Goal: Transaction & Acquisition: Purchase product/service

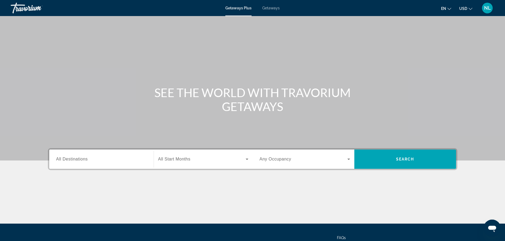
click at [272, 9] on span "Getaways" at bounding box center [270, 8] width 17 height 4
click at [242, 5] on div "Getaways Plus Getaways en English Español Français Italiano Português русский U…" at bounding box center [252, 8] width 505 height 14
click at [242, 9] on span "Getaways Plus" at bounding box center [238, 8] width 26 height 4
click at [267, 9] on span "Getaways" at bounding box center [270, 8] width 17 height 4
click at [64, 163] on div "Search widget" at bounding box center [101, 159] width 90 height 15
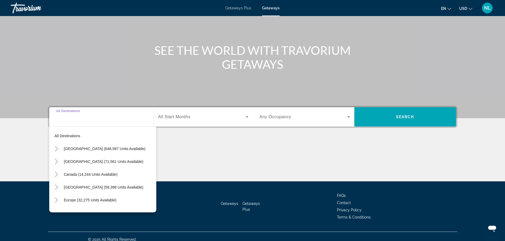
scroll to position [48, 0]
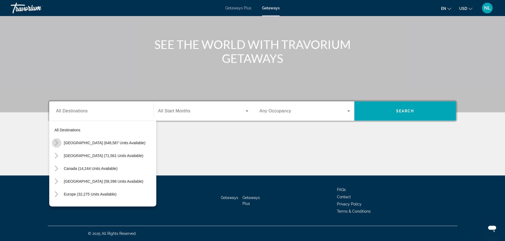
click at [55, 143] on icon "Toggle United States (648,587 units available)" at bounding box center [56, 142] width 5 height 5
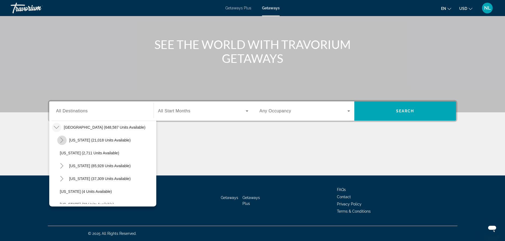
click at [61, 139] on icon "Toggle Arizona (21,018 units available)" at bounding box center [61, 140] width 5 height 5
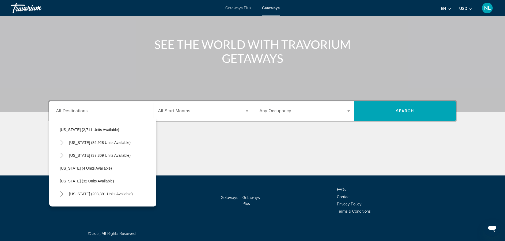
scroll to position [90, 0]
click at [62, 146] on mat-icon "Toggle California (85,928 units available)" at bounding box center [61, 142] width 9 height 9
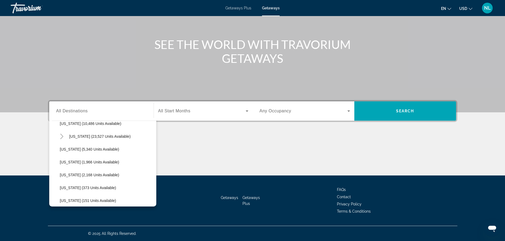
scroll to position [251, 0]
click at [61, 134] on icon "Toggle Hawaii (23,527 units available)" at bounding box center [61, 135] width 3 height 5
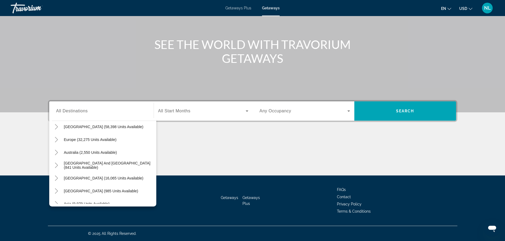
scroll to position [802, 0]
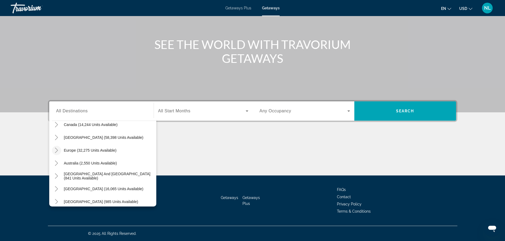
click at [57, 151] on icon "Toggle Europe (32,275 units available)" at bounding box center [56, 150] width 3 height 5
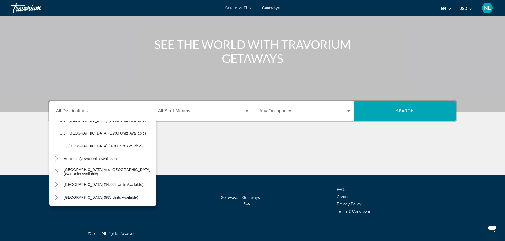
scroll to position [1166, 0]
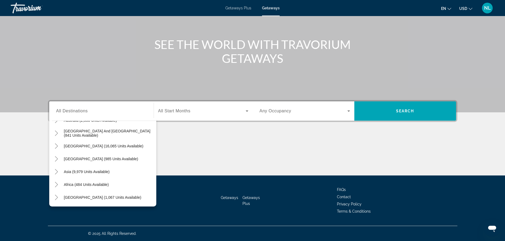
click at [181, 173] on div "Main content" at bounding box center [252, 155] width 409 height 40
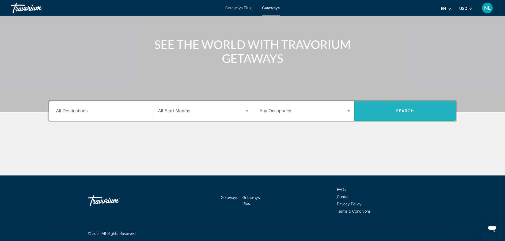
click at [380, 109] on span "Search widget" at bounding box center [405, 111] width 102 height 13
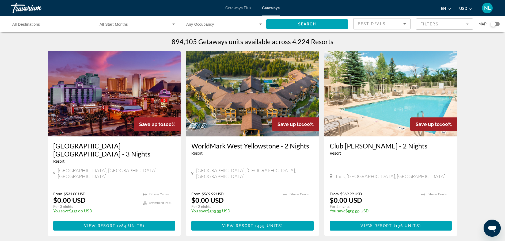
click at [424, 22] on mat-form-field "Filters" at bounding box center [444, 23] width 57 height 11
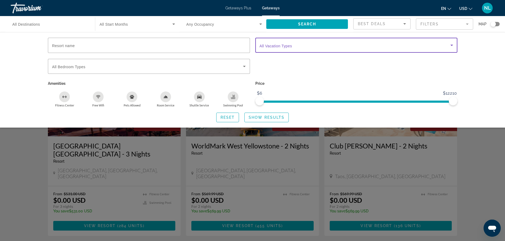
click at [297, 45] on span "Search widget" at bounding box center [355, 45] width 191 height 6
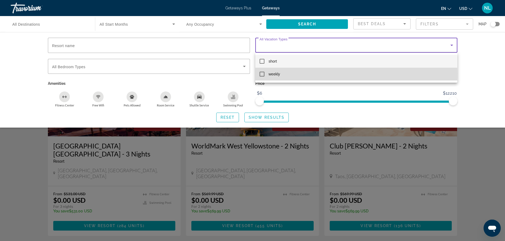
click at [262, 73] on mat-pseudo-checkbox at bounding box center [262, 74] width 5 height 5
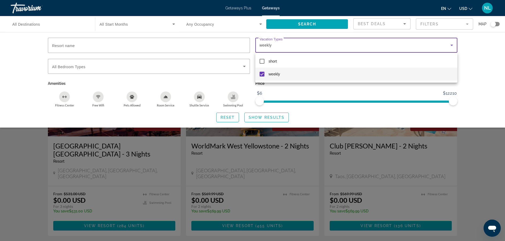
click at [501, 155] on div at bounding box center [252, 120] width 505 height 241
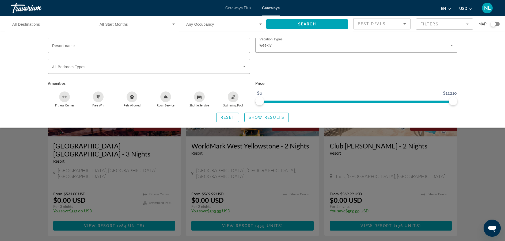
click at [494, 26] on div "Search widget" at bounding box center [492, 23] width 5 height 5
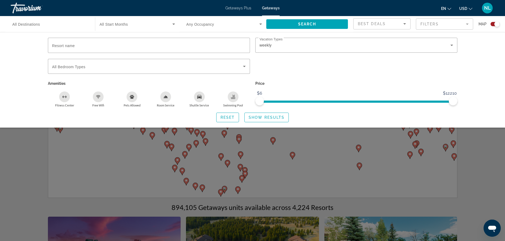
click at [493, 186] on div "Search widget" at bounding box center [252, 160] width 505 height 161
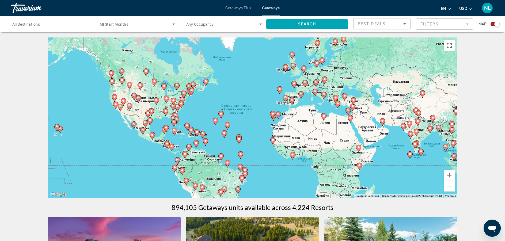
click at [319, 89] on div "Чтобы активировать перетаскивание с помощью клавиатуры, нажмите Alt + Ввод. Пос…" at bounding box center [252, 117] width 409 height 161
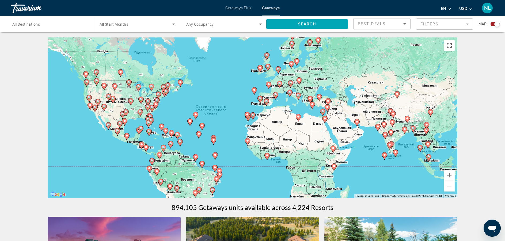
drag, startPoint x: 359, startPoint y: 104, endPoint x: 332, endPoint y: 105, distance: 26.2
click at [332, 105] on div "Чтобы активировать перетаскивание с помощью клавиатуры, нажмите Alt + Ввод. Пос…" at bounding box center [252, 117] width 409 height 161
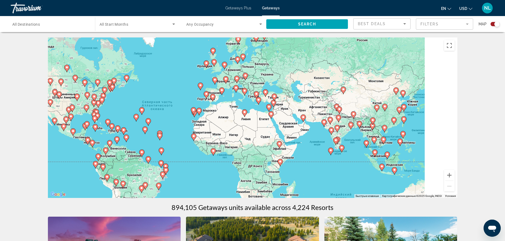
drag, startPoint x: 371, startPoint y: 108, endPoint x: 316, endPoint y: 104, distance: 55.0
click at [316, 104] on div "Чтобы активировать перетаскивание с помощью клавиатуры, нажмите Alt + Ввод. Пос…" at bounding box center [252, 117] width 409 height 161
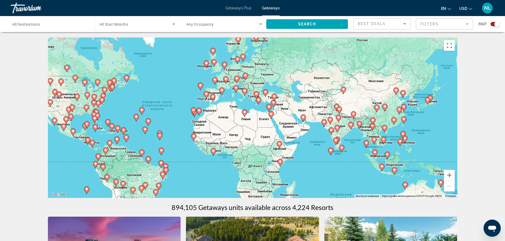
click at [405, 139] on gmp-advanced-marker "Main content" at bounding box center [402, 135] width 5 height 8
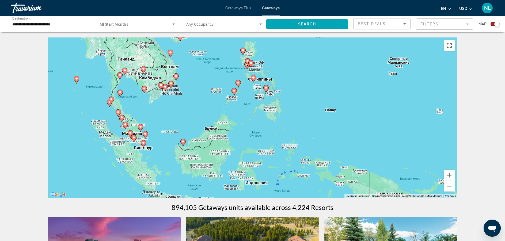
drag, startPoint x: 227, startPoint y: 153, endPoint x: 222, endPoint y: 100, distance: 53.5
click at [222, 100] on div "Чтобы активировать перетаскивание с помощью клавиатуры, нажмите Alt + Ввод. Пос…" at bounding box center [252, 117] width 409 height 161
click at [253, 77] on image "Main content" at bounding box center [253, 77] width 3 height 3
type input "**********"
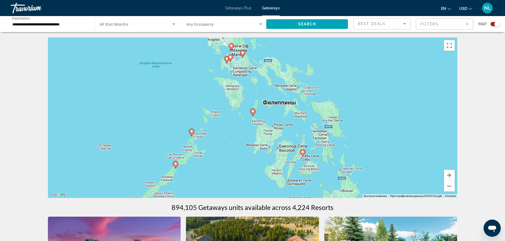
click at [252, 112] on image "Main content" at bounding box center [252, 111] width 3 height 3
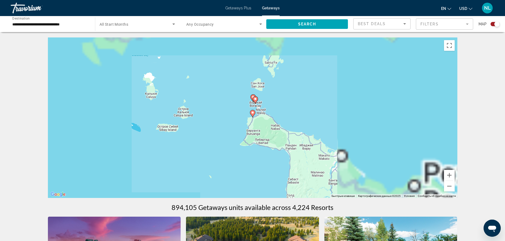
click at [255, 98] on image "Main content" at bounding box center [255, 98] width 3 height 3
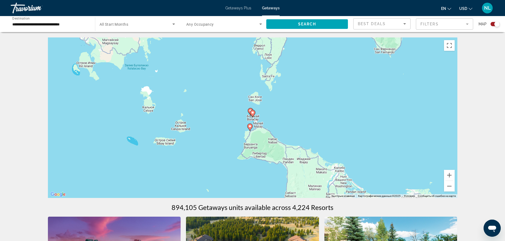
click at [253, 115] on icon "Main content" at bounding box center [252, 113] width 5 height 7
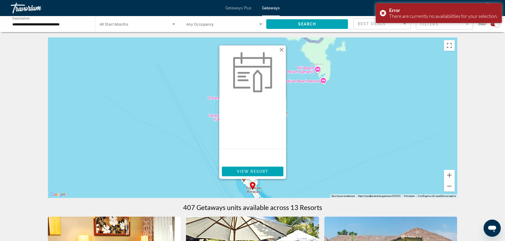
click at [283, 50] on button "Закрыть" at bounding box center [281, 50] width 8 height 8
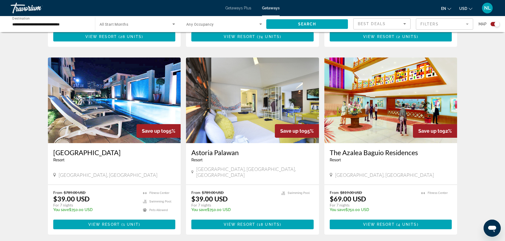
scroll to position [553, 0]
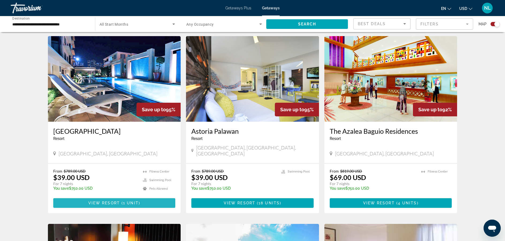
click at [146, 197] on span "Main content" at bounding box center [114, 203] width 122 height 13
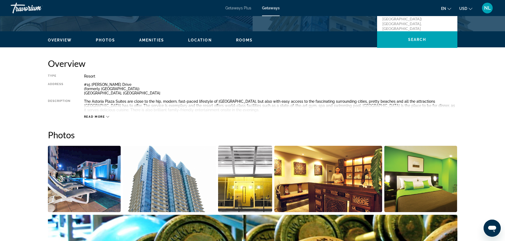
scroll to position [109, 0]
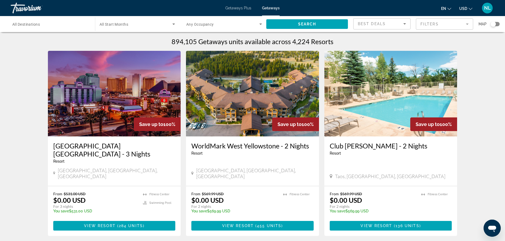
click at [494, 25] on div "Search widget" at bounding box center [492, 23] width 5 height 5
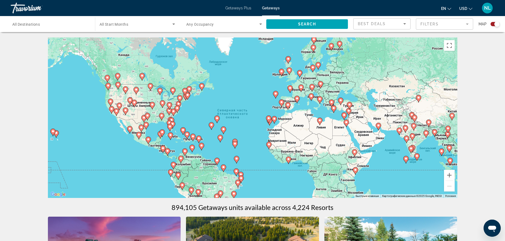
drag, startPoint x: 301, startPoint y: 62, endPoint x: 298, endPoint y: 67, distance: 6.2
click at [298, 67] on div "Чтобы активировать перетаскивание с помощью клавиатуры, нажмите Alt + Ввод. Пос…" at bounding box center [252, 117] width 409 height 161
click at [255, 25] on span "Search widget" at bounding box center [222, 24] width 73 height 6
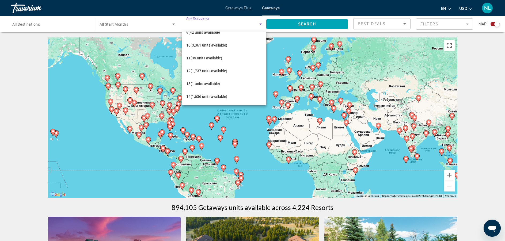
scroll to position [123, 0]
click at [220, 98] on span "16 (1,080 units available)" at bounding box center [206, 96] width 41 height 6
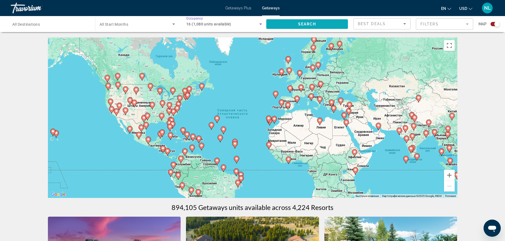
click at [287, 23] on span "Search widget" at bounding box center [307, 24] width 82 height 13
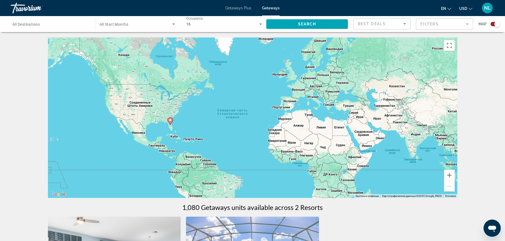
click at [170, 123] on icon "Main content" at bounding box center [170, 121] width 5 height 7
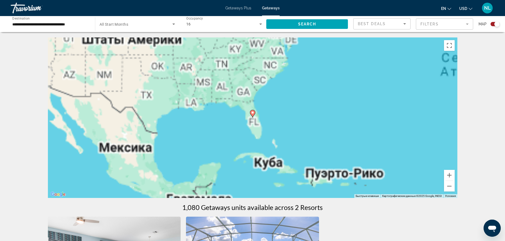
click at [252, 113] on image "Main content" at bounding box center [252, 112] width 3 height 3
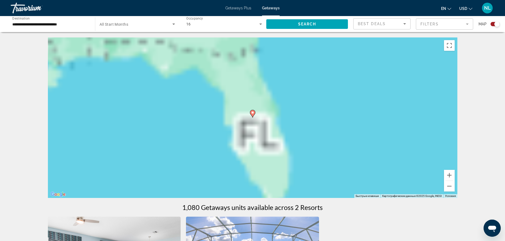
click at [252, 113] on image "Main content" at bounding box center [252, 112] width 3 height 3
type input "**********"
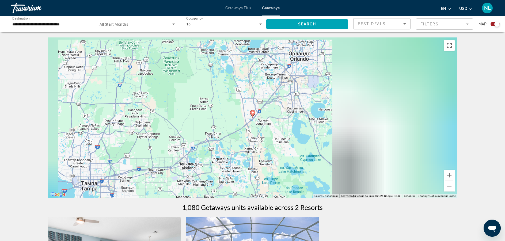
click at [253, 113] on image "Main content" at bounding box center [252, 112] width 3 height 3
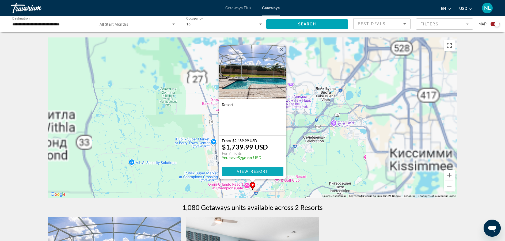
click at [246, 171] on span "View Resort" at bounding box center [253, 171] width 32 height 4
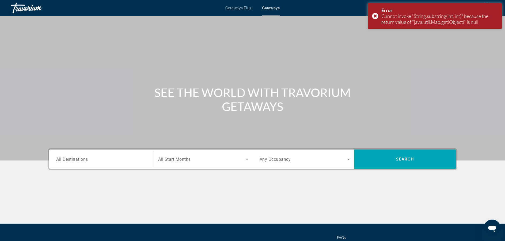
click at [378, 35] on div "Main content" at bounding box center [252, 80] width 505 height 161
click at [375, 17] on div "Error Cannot invoke "String.substring(int, int)" because the return value of "j…" at bounding box center [435, 16] width 134 height 26
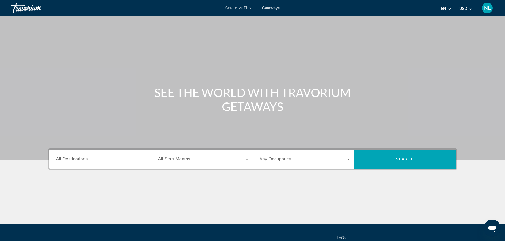
click at [325, 165] on div "Search widget" at bounding box center [305, 159] width 90 height 15
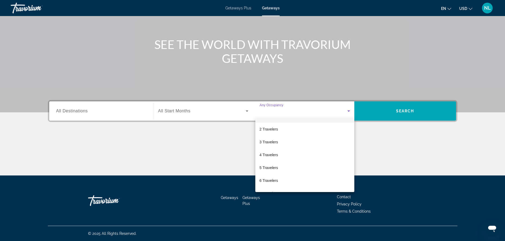
scroll to position [59, 0]
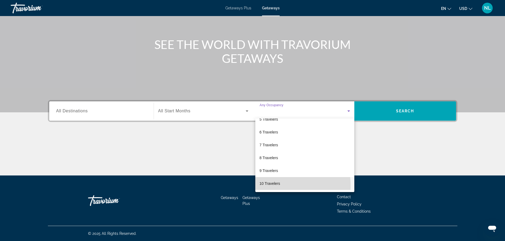
click at [276, 185] on span "10 Travelers" at bounding box center [270, 183] width 21 height 6
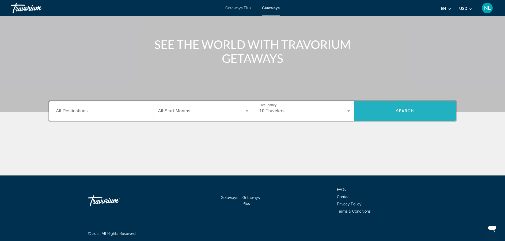
click at [393, 111] on span "Search widget" at bounding box center [405, 111] width 102 height 13
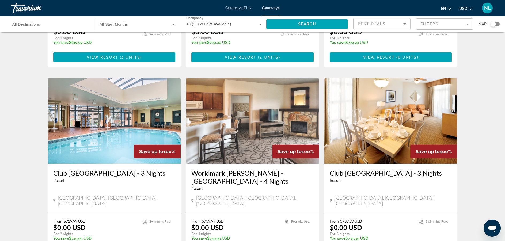
scroll to position [171, 0]
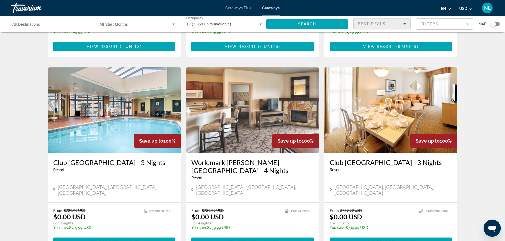
click at [366, 22] on span "Best Deals" at bounding box center [372, 24] width 28 height 4
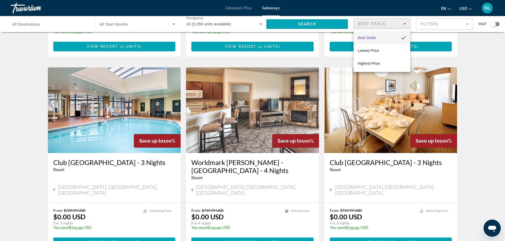
click at [431, 25] on div at bounding box center [252, 120] width 505 height 241
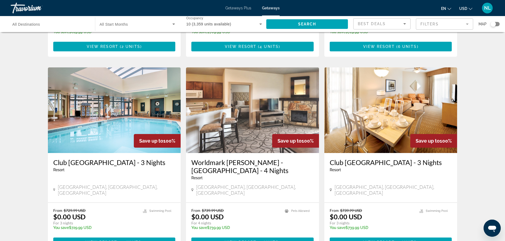
click at [431, 25] on mat-form-field "Filters" at bounding box center [444, 23] width 57 height 11
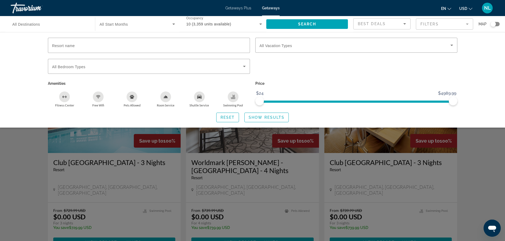
click at [198, 96] on icon "Shuttle Service" at bounding box center [199, 97] width 4 height 4
drag, startPoint x: 452, startPoint y: 101, endPoint x: 495, endPoint y: 24, distance: 88.7
click at [495, 24] on app-map-search-filters "Best Deals Filters Map Resort name Vacation Types All Vacation Types Bedroom Ty…" at bounding box center [426, 24] width 146 height 16
click at [489, 182] on div "Search widget" at bounding box center [252, 160] width 505 height 161
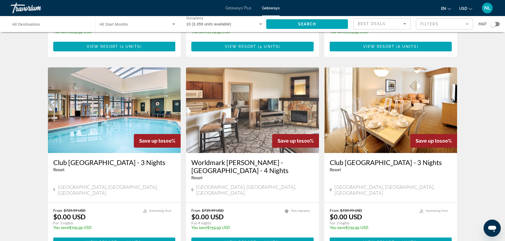
click at [448, 25] on mat-form-field "Filters" at bounding box center [444, 23] width 57 height 11
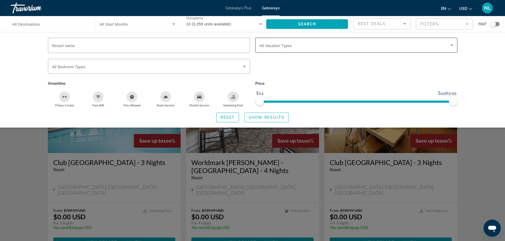
click at [426, 47] on span "Search widget" at bounding box center [355, 45] width 191 height 6
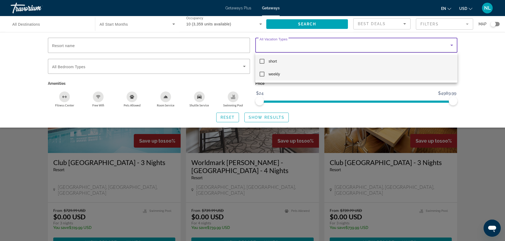
click at [261, 75] on mat-pseudo-checkbox at bounding box center [262, 74] width 5 height 5
click at [456, 169] on div at bounding box center [252, 120] width 505 height 241
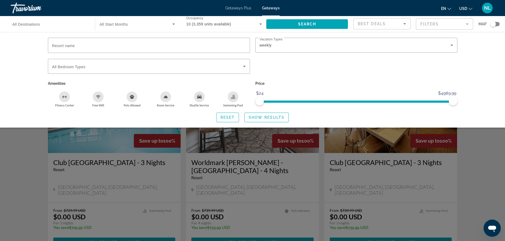
click at [465, 169] on div "Search widget" at bounding box center [252, 160] width 505 height 161
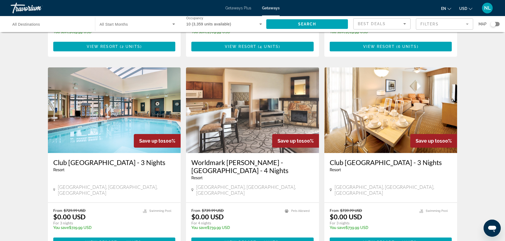
click at [425, 26] on mat-form-field "Filters" at bounding box center [444, 23] width 57 height 11
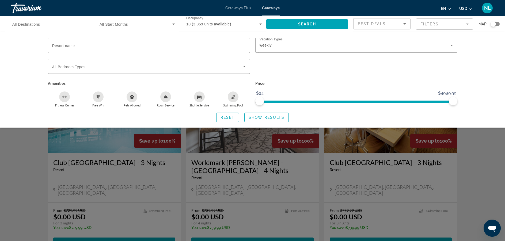
click at [490, 170] on div "Search widget" at bounding box center [252, 160] width 505 height 161
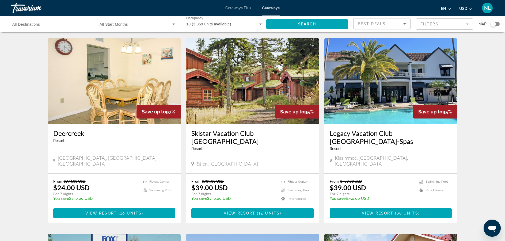
scroll to position [407, 0]
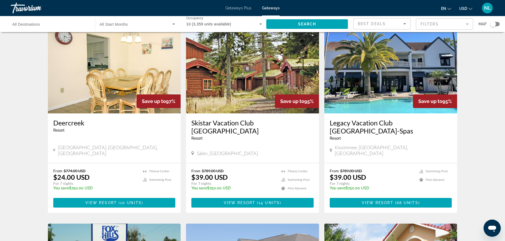
click at [375, 86] on img "Main content" at bounding box center [390, 71] width 133 height 86
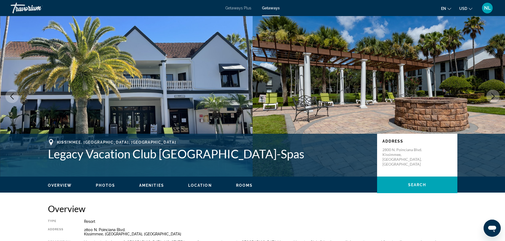
click at [467, 9] on span "USD" at bounding box center [463, 8] width 8 height 4
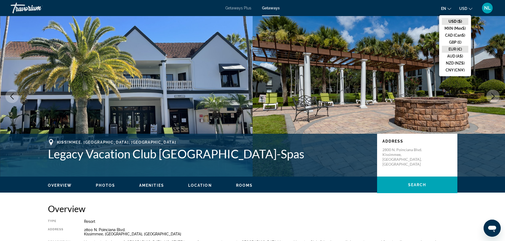
click at [452, 48] on button "EUR (€)" at bounding box center [455, 49] width 26 height 7
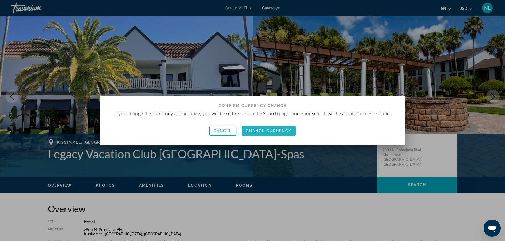
click at [268, 129] on span "Change Currency" at bounding box center [269, 131] width 46 height 4
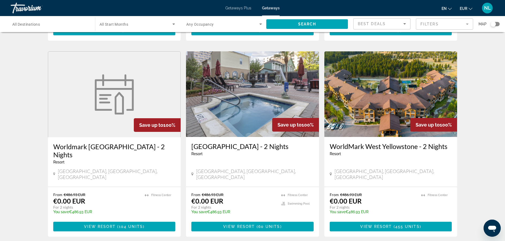
scroll to position [610, 0]
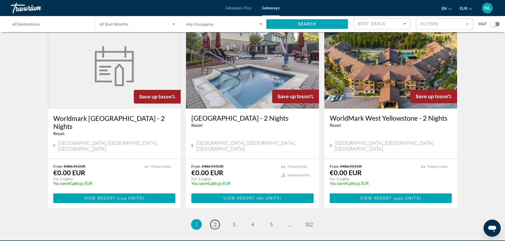
click at [215, 222] on span "2" at bounding box center [215, 225] width 3 height 6
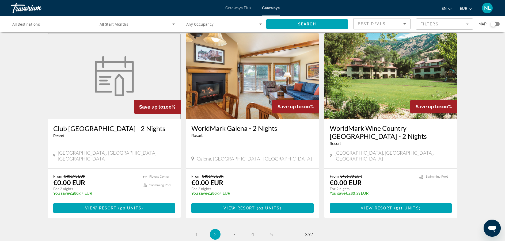
scroll to position [610, 0]
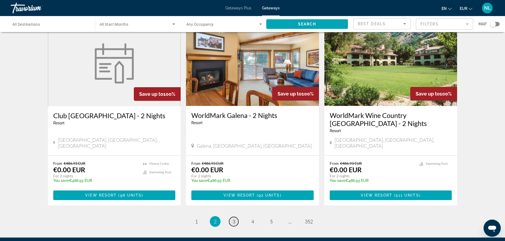
click at [237, 217] on link "page 3" at bounding box center [233, 221] width 9 height 9
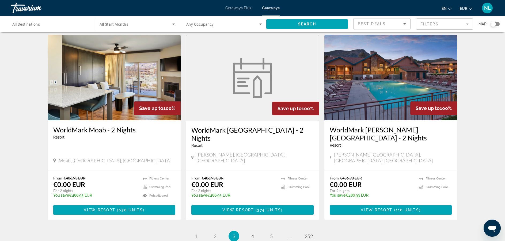
scroll to position [599, 0]
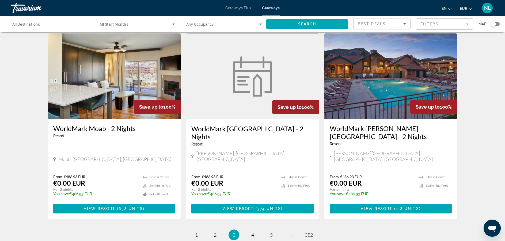
click at [62, 23] on input "Destination All Destinations" at bounding box center [50, 24] width 76 height 6
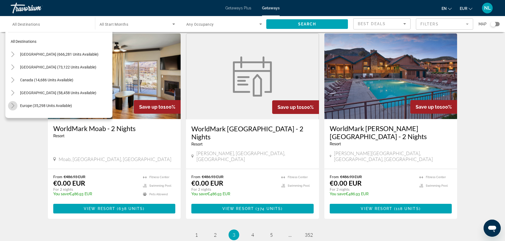
click at [14, 105] on icon "Toggle Europe (35,298 units available)" at bounding box center [12, 105] width 3 height 5
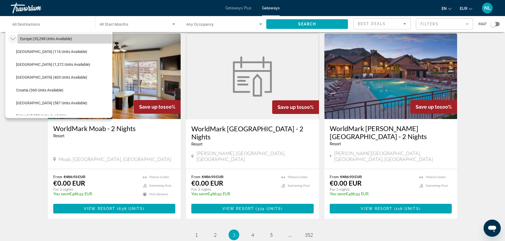
click at [64, 38] on span "Europe (35,298 units available)" at bounding box center [46, 39] width 52 height 4
type input "**********"
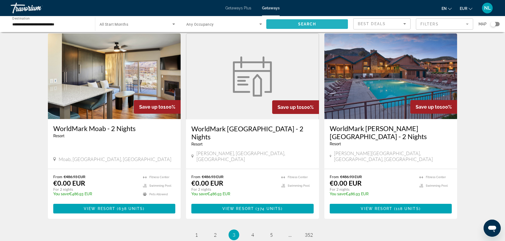
click at [315, 23] on span "Search" at bounding box center [307, 24] width 18 height 4
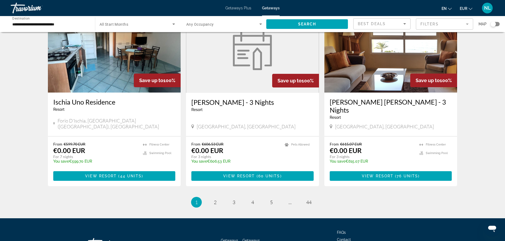
scroll to position [621, 0]
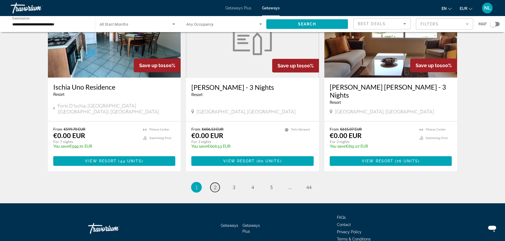
click at [215, 184] on span "2" at bounding box center [215, 187] width 3 height 6
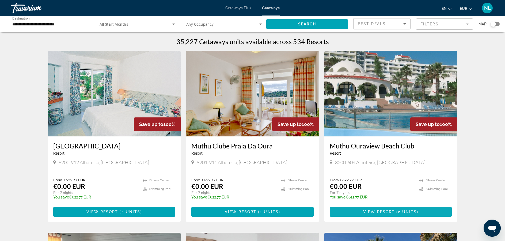
click at [382, 211] on span "View Resort" at bounding box center [379, 212] width 32 height 4
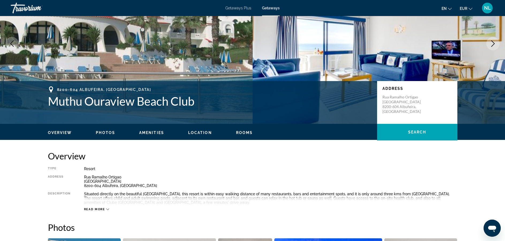
scroll to position [54, 0]
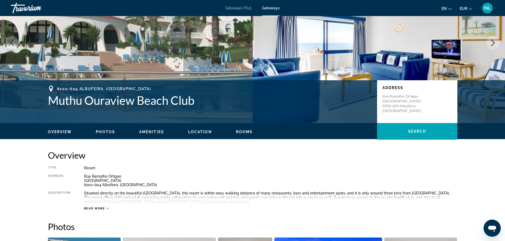
click at [492, 43] on icon "Next image" at bounding box center [493, 43] width 6 height 6
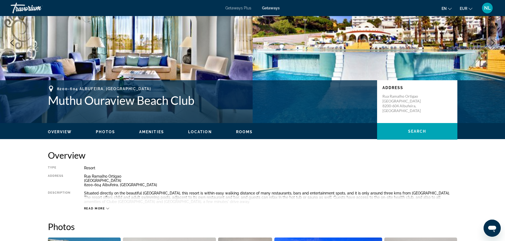
click at [492, 43] on icon "Next image" at bounding box center [493, 43] width 6 height 6
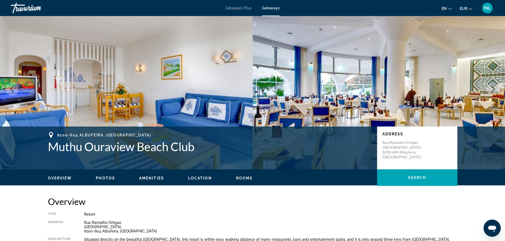
scroll to position [0, 0]
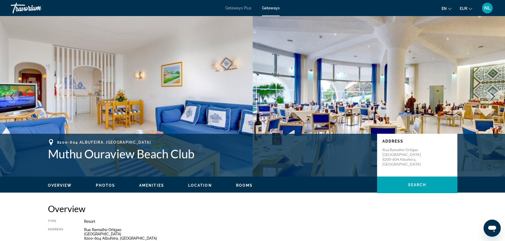
click at [493, 98] on icon "Next image" at bounding box center [492, 96] width 3 height 6
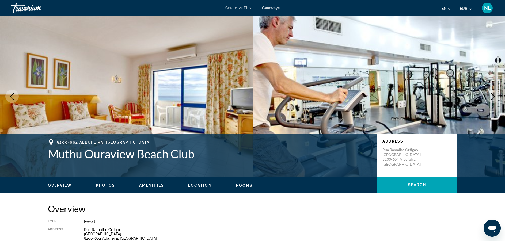
click at [492, 98] on icon "Next image" at bounding box center [493, 96] width 6 height 6
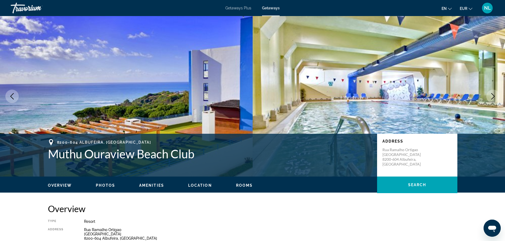
click at [492, 98] on icon "Next image" at bounding box center [493, 96] width 6 height 6
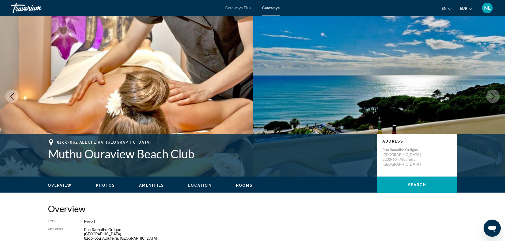
click at [492, 98] on icon "Next image" at bounding box center [493, 96] width 6 height 6
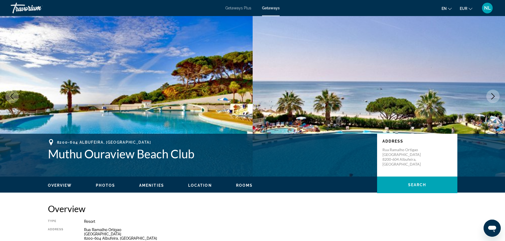
click at [492, 98] on icon "Next image" at bounding box center [493, 96] width 6 height 6
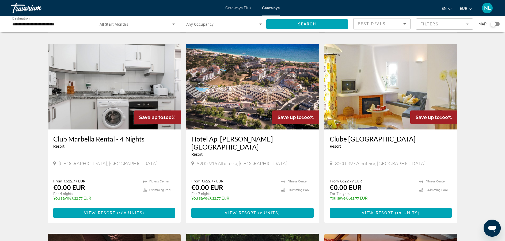
scroll to position [385, 0]
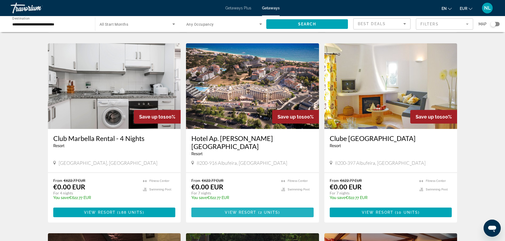
click at [253, 210] on span "View Resort" at bounding box center [241, 212] width 32 height 4
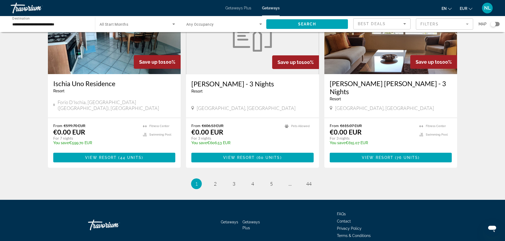
scroll to position [625, 0]
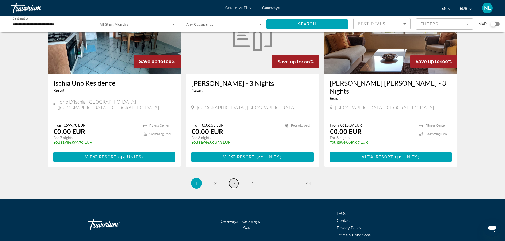
click at [234, 180] on span "3" at bounding box center [234, 183] width 3 height 6
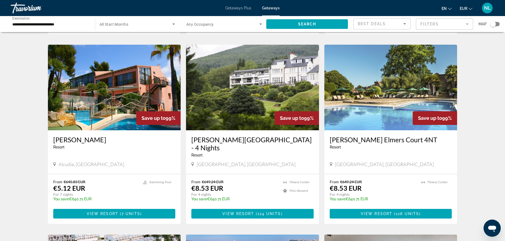
scroll to position [375, 0]
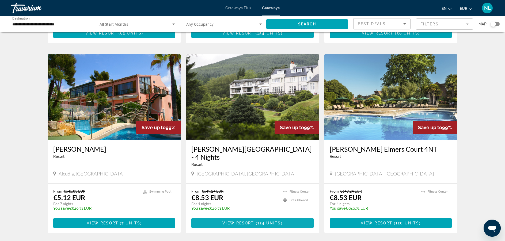
click at [241, 221] on span "View Resort" at bounding box center [238, 223] width 32 height 4
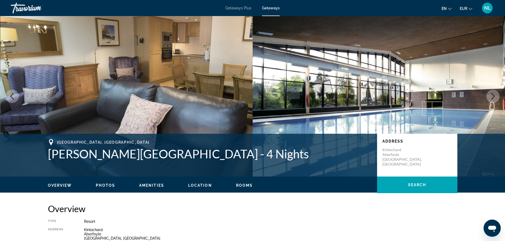
click at [490, 96] on icon "Next image" at bounding box center [493, 96] width 6 height 6
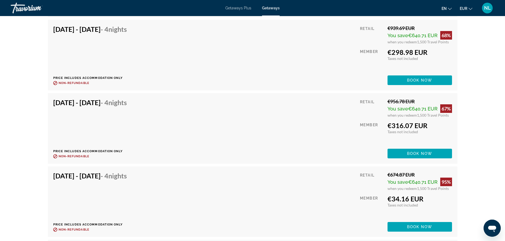
scroll to position [1137, 0]
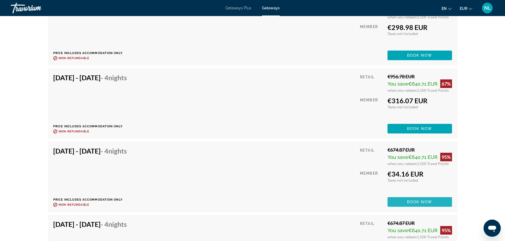
click at [419, 203] on span "Book now" at bounding box center [419, 202] width 25 height 4
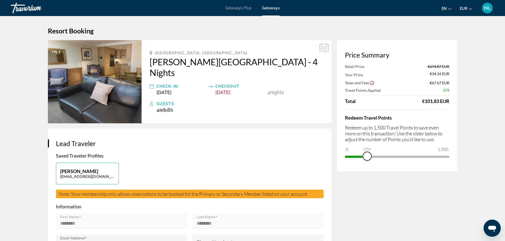
drag, startPoint x: 445, startPoint y: 157, endPoint x: 367, endPoint y: 199, distance: 88.6
click at [88, 62] on img "Main content" at bounding box center [95, 81] width 94 height 83
drag, startPoint x: 364, startPoint y: 158, endPoint x: 471, endPoint y: 135, distance: 109.9
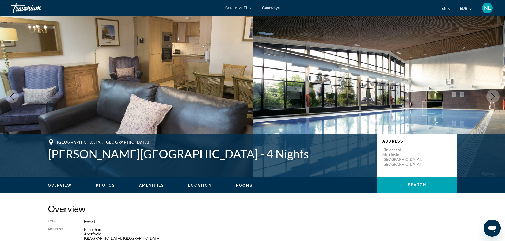
click at [488, 98] on button "Next image" at bounding box center [492, 96] width 13 height 13
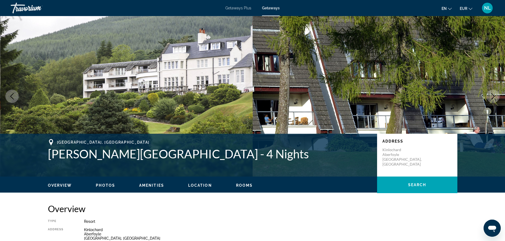
click at [488, 98] on button "Next image" at bounding box center [492, 96] width 13 height 13
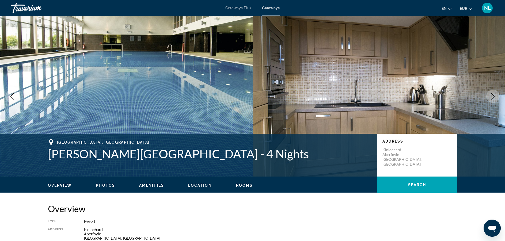
click at [488, 98] on button "Next image" at bounding box center [492, 96] width 13 height 13
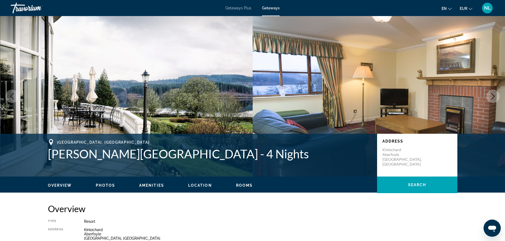
click at [488, 98] on button "Next image" at bounding box center [492, 96] width 13 height 13
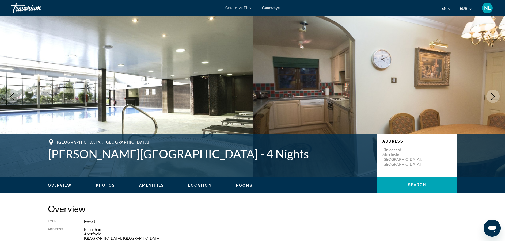
click at [488, 98] on button "Next image" at bounding box center [492, 96] width 13 height 13
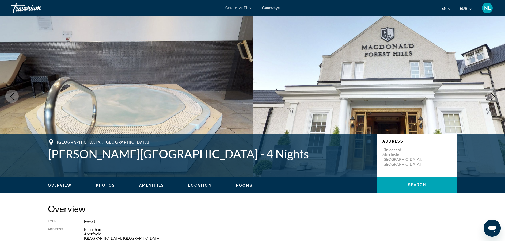
click at [492, 101] on button "Next image" at bounding box center [492, 96] width 13 height 13
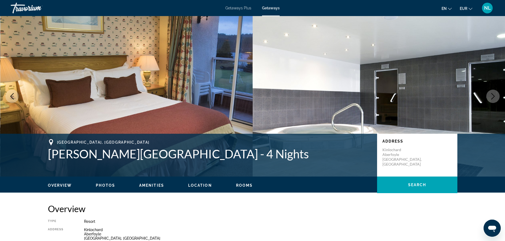
click at [492, 101] on button "Next image" at bounding box center [492, 96] width 13 height 13
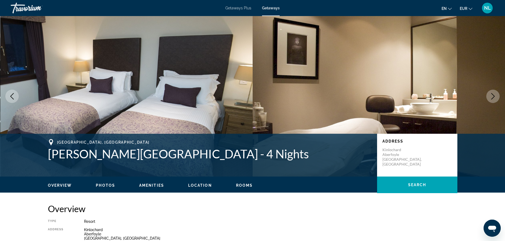
click at [492, 101] on button "Next image" at bounding box center [492, 96] width 13 height 13
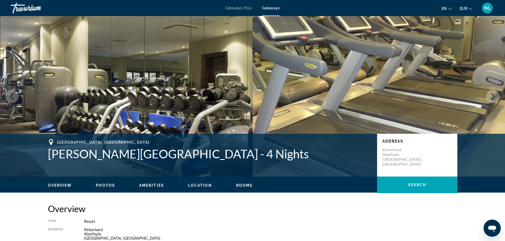
click at [492, 101] on button "Next image" at bounding box center [492, 96] width 13 height 13
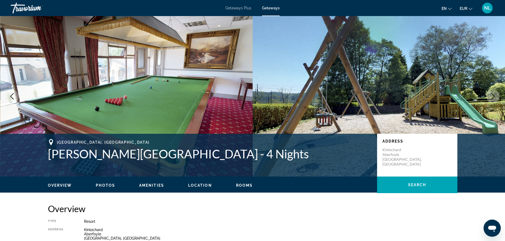
click at [492, 101] on button "Next image" at bounding box center [492, 96] width 13 height 13
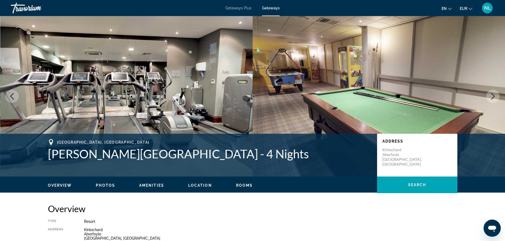
click at [492, 101] on button "Next image" at bounding box center [492, 96] width 13 height 13
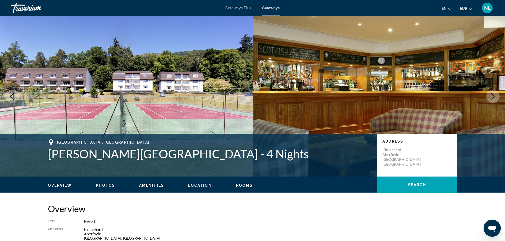
click at [492, 101] on button "Next image" at bounding box center [492, 96] width 13 height 13
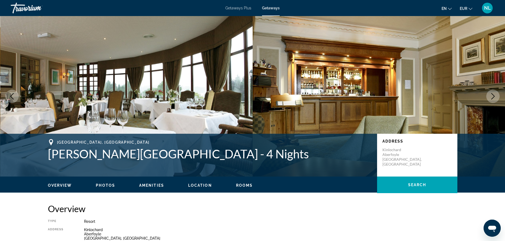
click at [492, 101] on button "Next image" at bounding box center [492, 96] width 13 height 13
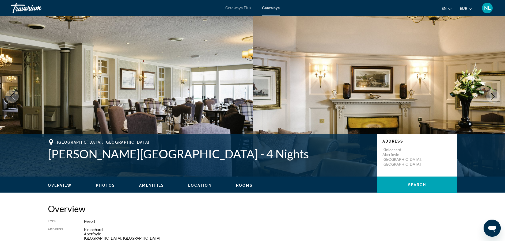
click at [492, 101] on button "Next image" at bounding box center [492, 96] width 13 height 13
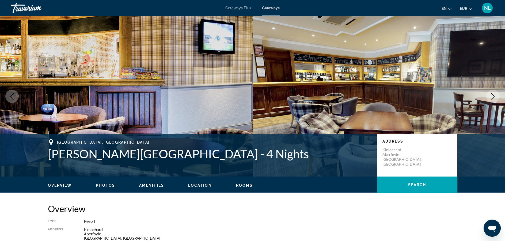
click at [492, 101] on button "Next image" at bounding box center [492, 96] width 13 height 13
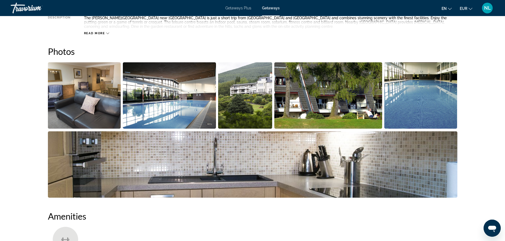
scroll to position [246, 0]
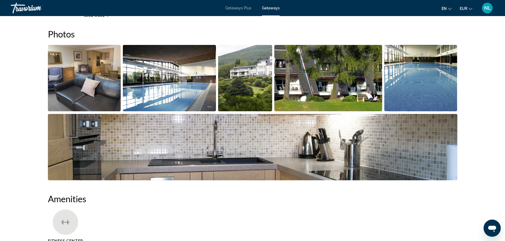
click at [229, 12] on div "Getaways Plus Getaways en English Español Français Italiano Português русский E…" at bounding box center [252, 8] width 505 height 14
click at [236, 9] on span "Getaways Plus" at bounding box center [238, 8] width 26 height 4
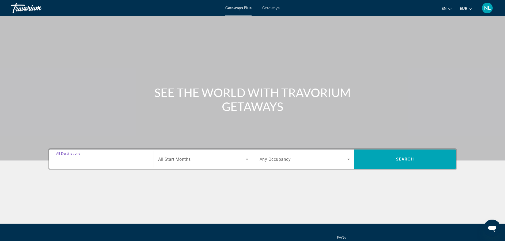
click at [83, 156] on input "Destination All Destinations" at bounding box center [101, 159] width 90 height 6
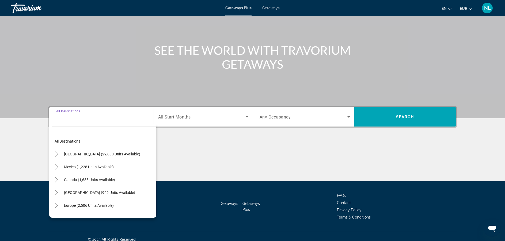
scroll to position [48, 0]
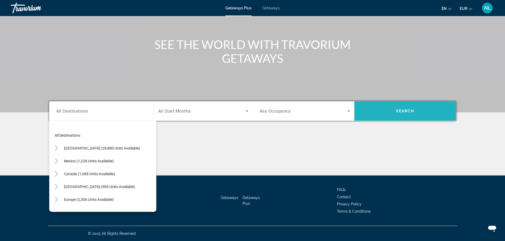
click at [404, 108] on span "Search widget" at bounding box center [405, 111] width 102 height 13
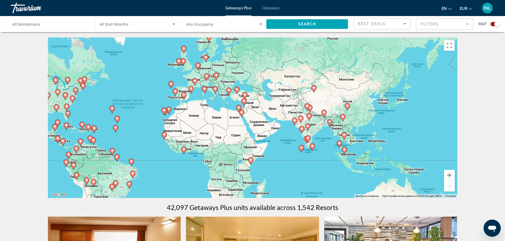
drag, startPoint x: 395, startPoint y: 115, endPoint x: 281, endPoint y: 106, distance: 114.3
click at [281, 106] on div "Чтобы активировать перетаскивание с помощью клавиатуры, нажмите Alt + Ввод. Пос…" at bounding box center [252, 117] width 409 height 161
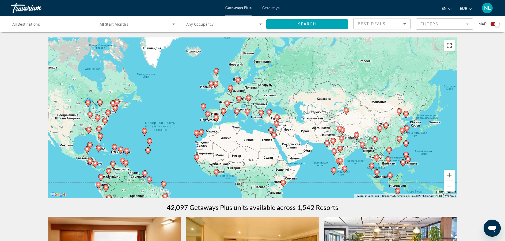
drag, startPoint x: 243, startPoint y: 104, endPoint x: 281, endPoint y: 134, distance: 49.1
click at [281, 134] on div "Чтобы активировать перетаскивание с помощью клавиатуры, нажмите Alt + Ввод. Пос…" at bounding box center [252, 117] width 409 height 161
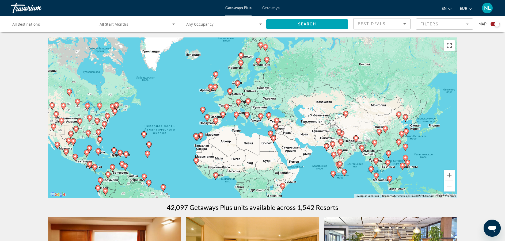
click at [239, 104] on icon "Main content" at bounding box center [238, 102] width 5 height 7
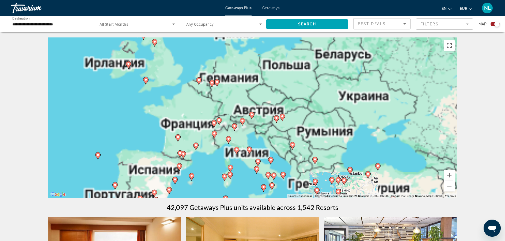
click at [219, 122] on icon "Main content" at bounding box center [218, 121] width 5 height 7
type input "**********"
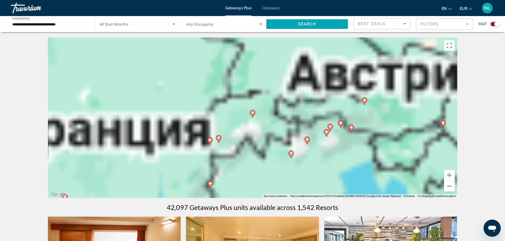
click at [254, 114] on image "Main content" at bounding box center [252, 112] width 3 height 3
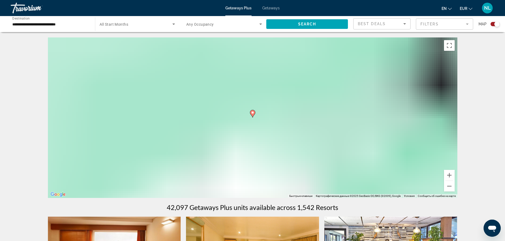
click at [252, 112] on image "Main content" at bounding box center [252, 112] width 3 height 3
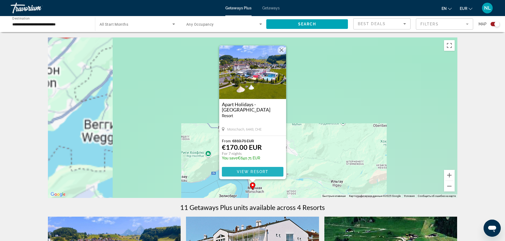
click at [245, 172] on span "View Resort" at bounding box center [253, 172] width 32 height 4
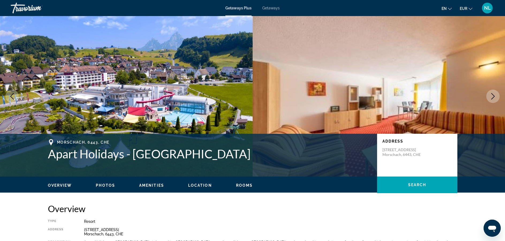
click at [491, 96] on icon "Next image" at bounding box center [493, 96] width 6 height 6
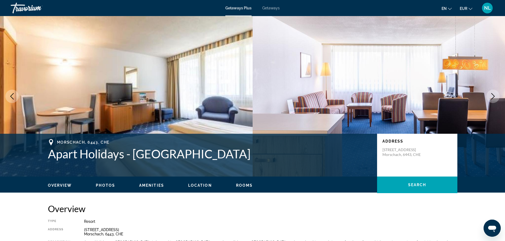
click at [491, 96] on icon "Next image" at bounding box center [493, 96] width 6 height 6
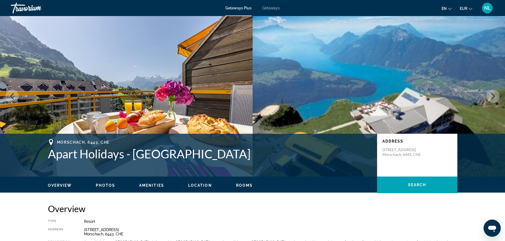
click at [490, 97] on icon "Next image" at bounding box center [493, 96] width 6 height 6
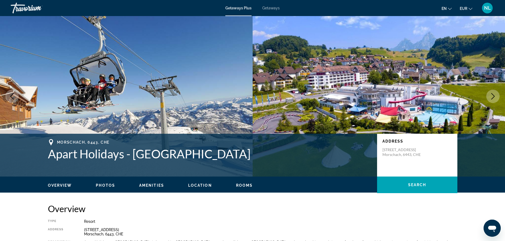
click at [490, 96] on icon "Next image" at bounding box center [493, 96] width 6 height 6
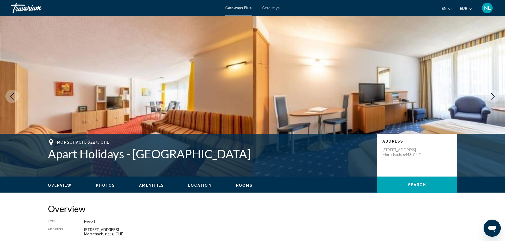
click at [490, 96] on icon "Next image" at bounding box center [493, 96] width 6 height 6
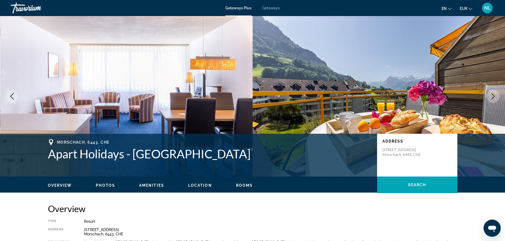
click at [490, 96] on icon "Next image" at bounding box center [493, 96] width 6 height 6
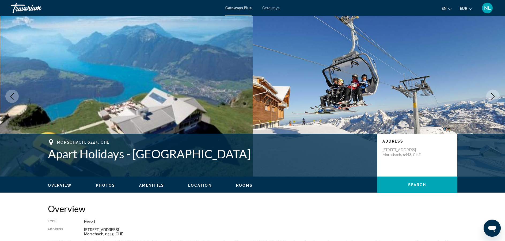
click at [490, 96] on icon "Next image" at bounding box center [493, 96] width 6 height 6
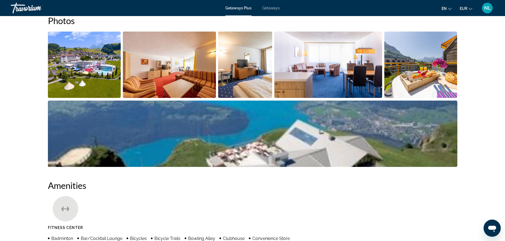
scroll to position [254, 0]
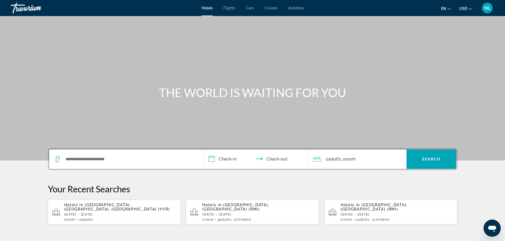
click at [83, 163] on div "Search widget" at bounding box center [126, 159] width 143 height 19
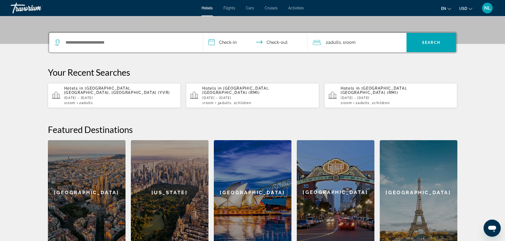
scroll to position [131, 0]
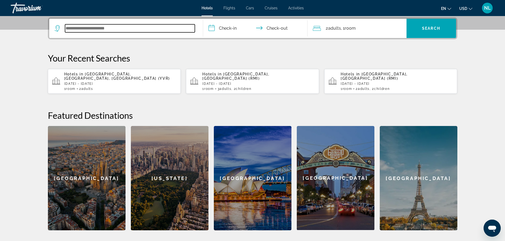
click at [69, 25] on input "Search widget" at bounding box center [130, 28] width 130 height 8
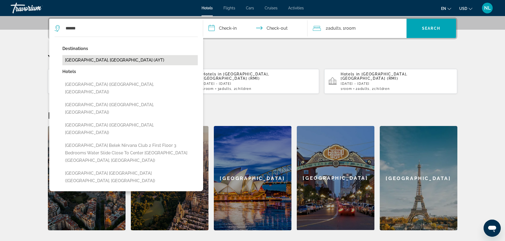
click at [79, 62] on button "Antalya, Turkey (AYT)" at bounding box center [129, 60] width 135 height 10
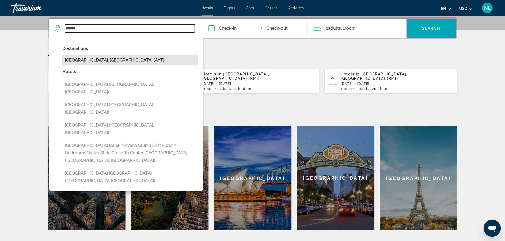
type input "**********"
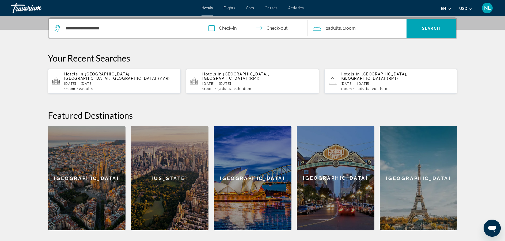
click at [225, 25] on input "**********" at bounding box center [256, 29] width 106 height 21
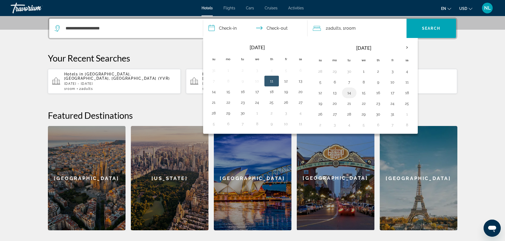
click at [349, 91] on button "14" at bounding box center [349, 92] width 9 height 7
click at [381, 92] on button "16" at bounding box center [378, 92] width 9 height 7
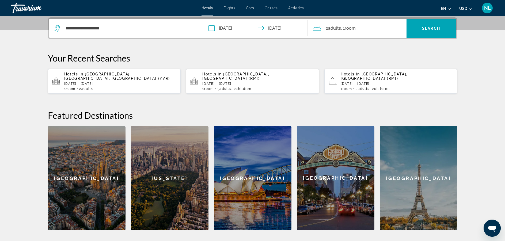
click at [240, 27] on input "**********" at bounding box center [256, 29] width 106 height 21
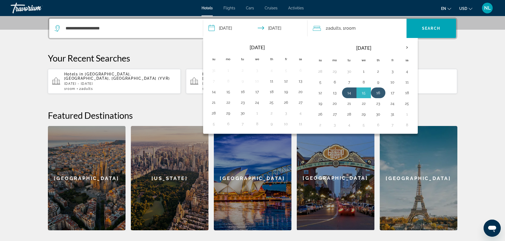
click at [375, 91] on button "16" at bounding box center [378, 92] width 9 height 7
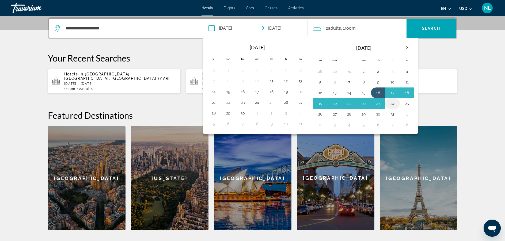
click at [391, 104] on button "24" at bounding box center [392, 103] width 9 height 7
type input "**********"
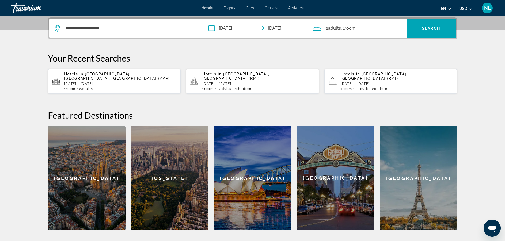
click at [367, 27] on div "2 Adult Adults , 1 Room rooms" at bounding box center [360, 28] width 94 height 7
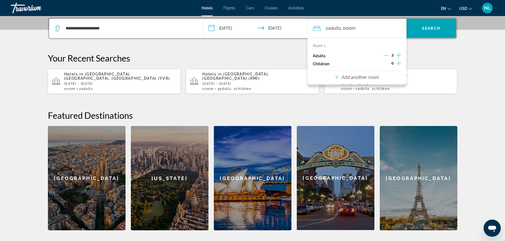
click at [396, 61] on icon "Increment children" at bounding box center [398, 63] width 5 height 6
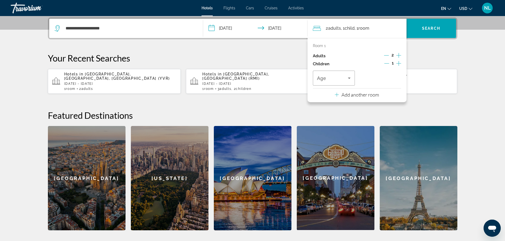
click at [397, 63] on icon "Increment children" at bounding box center [398, 63] width 5 height 6
click at [389, 72] on div "Travelers: 2 adults, 2 children" at bounding box center [380, 78] width 34 height 15
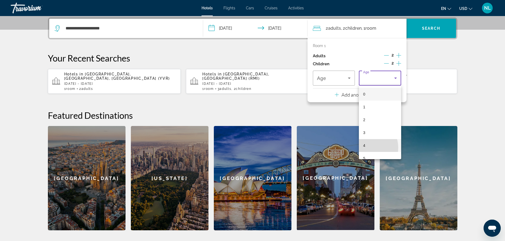
click at [363, 148] on span "4" at bounding box center [364, 145] width 2 height 6
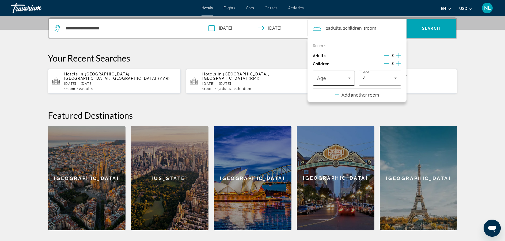
click at [326, 78] on span "Age" at bounding box center [321, 78] width 9 height 5
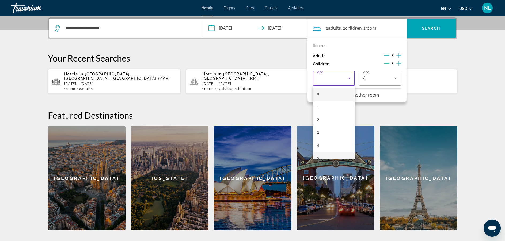
click at [348, 155] on mat-option "5" at bounding box center [334, 158] width 42 height 13
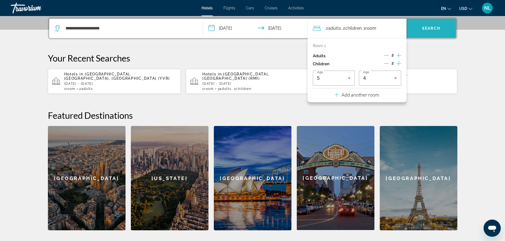
click at [429, 29] on span "Search" at bounding box center [431, 28] width 18 height 4
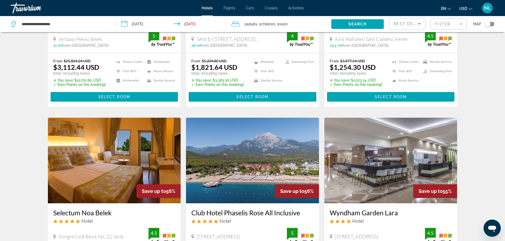
scroll to position [64, 0]
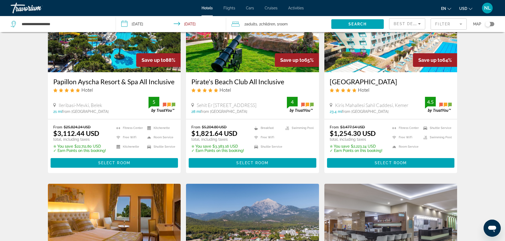
click at [407, 22] on span "Best Deals" at bounding box center [408, 24] width 28 height 4
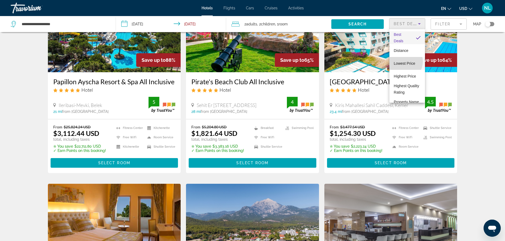
click at [403, 62] on span "Lowest Price" at bounding box center [404, 63] width 21 height 4
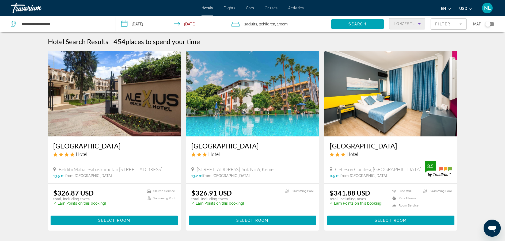
click at [118, 104] on img "Main content" at bounding box center [114, 94] width 133 height 86
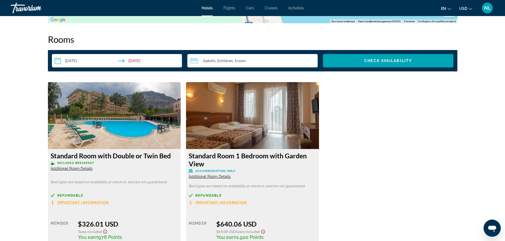
scroll to position [674, 0]
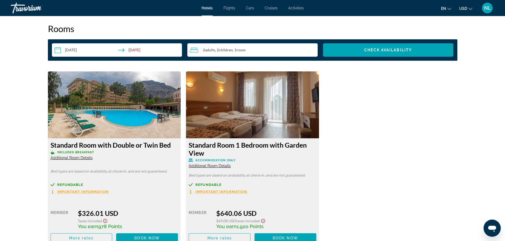
click at [466, 11] on button "USD USD ($) MXN (Mex$) CAD (Can$) GBP (£) EUR (€) AUD (A$) NZD (NZ$) CNY (CN¥)" at bounding box center [465, 9] width 13 height 8
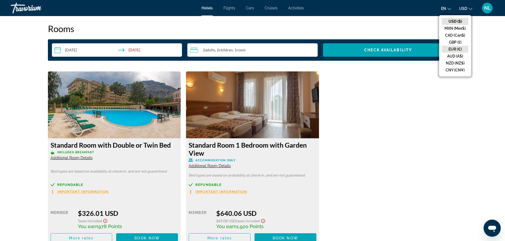
click at [456, 48] on button "EUR (€)" at bounding box center [455, 49] width 26 height 7
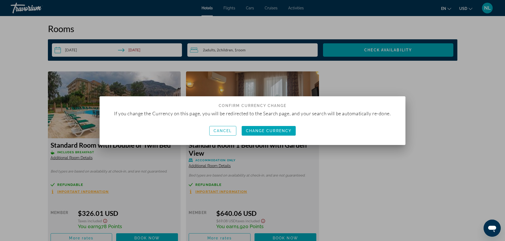
scroll to position [0, 0]
click at [275, 129] on span "Change Currency" at bounding box center [269, 131] width 46 height 4
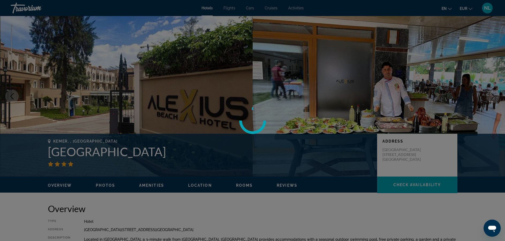
scroll to position [674, 0]
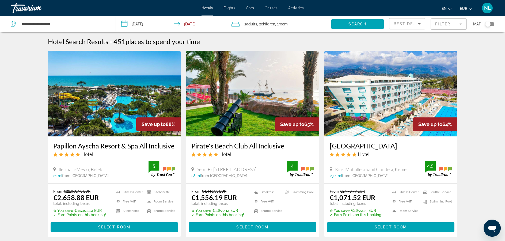
click at [409, 24] on span "Best Deals" at bounding box center [408, 24] width 28 height 4
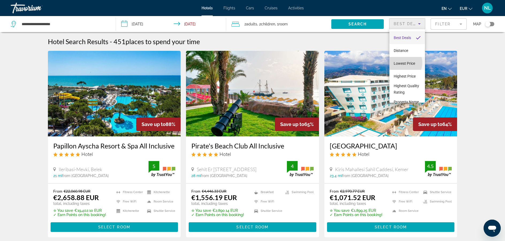
click at [401, 63] on span "Lowest Price" at bounding box center [404, 63] width 21 height 4
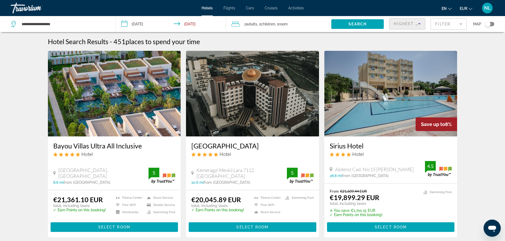
click at [415, 24] on span "Highest Price" at bounding box center [411, 24] width 35 height 4
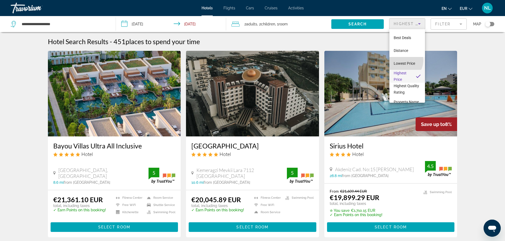
click at [403, 60] on span "Lowest Price" at bounding box center [404, 63] width 21 height 6
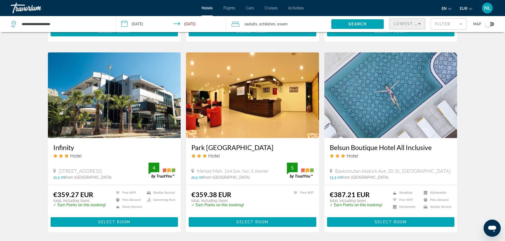
scroll to position [567, 0]
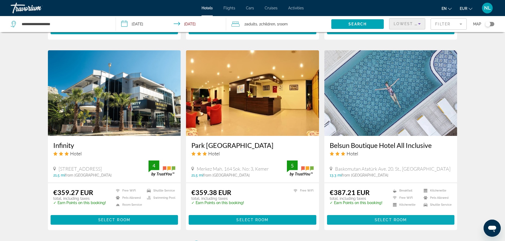
click at [378, 219] on span "Select Room" at bounding box center [391, 220] width 32 height 4
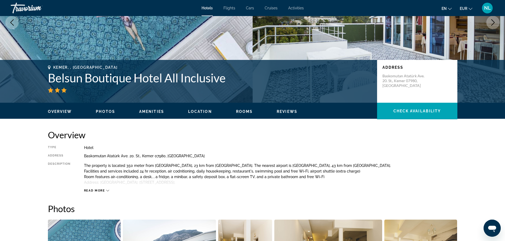
scroll to position [75, 0]
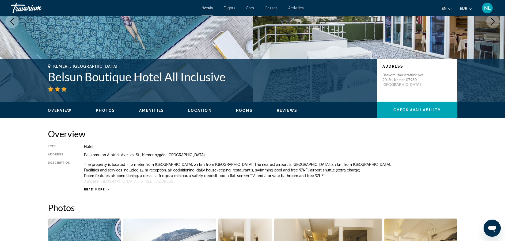
click at [444, 7] on span "en" at bounding box center [444, 8] width 5 height 4
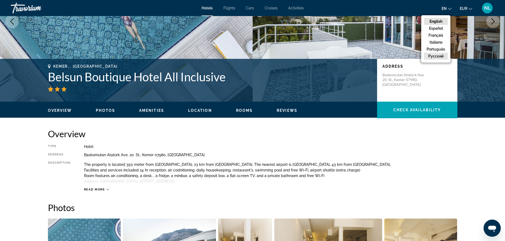
click at [434, 55] on button "русский" at bounding box center [436, 56] width 24 height 7
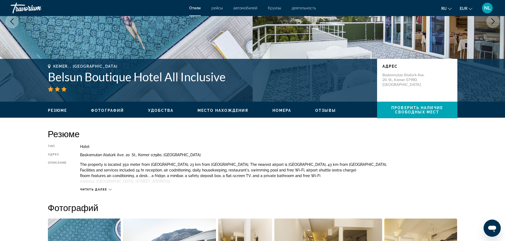
click at [96, 189] on span "Читать далее" at bounding box center [93, 189] width 27 height 3
click at [394, 157] on div "Baskomutan Atatürk Ave. 20. St., Kemer 07980, Turkey" at bounding box center [268, 155] width 377 height 4
click at [398, 139] on div "Резюме Тип Hotel адрес Baskomutan Atatürk Ave. 20. St., Kemer 07980, Turkey Опи…" at bounding box center [252, 159] width 409 height 63
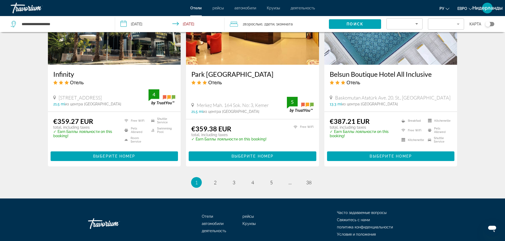
scroll to position [684, 0]
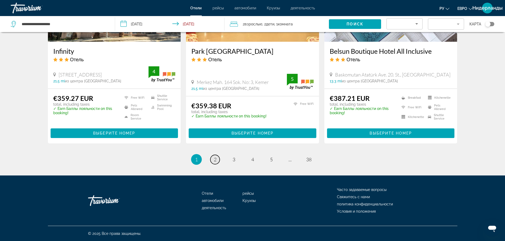
click at [217, 160] on link "page 2" at bounding box center [214, 159] width 9 height 9
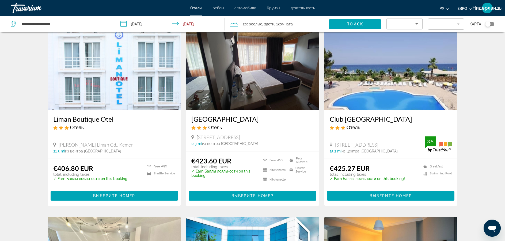
scroll to position [193, 0]
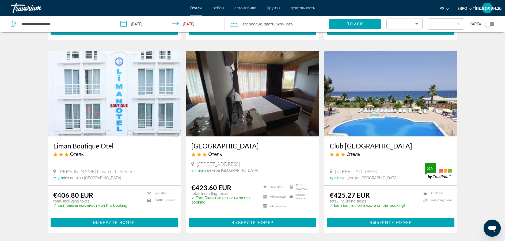
click at [378, 107] on img "Основное содержание" at bounding box center [390, 94] width 133 height 86
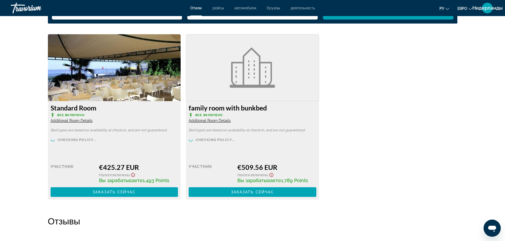
scroll to position [739, 0]
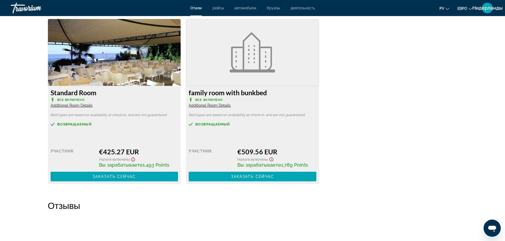
click at [222, 105] on span "Additional Room Details" at bounding box center [210, 105] width 42 height 4
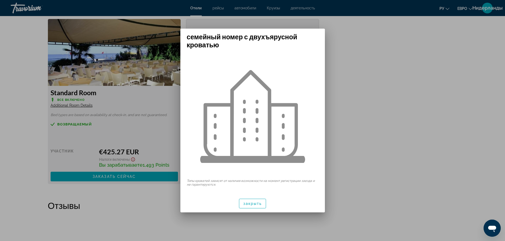
click at [347, 50] on div at bounding box center [252, 120] width 505 height 241
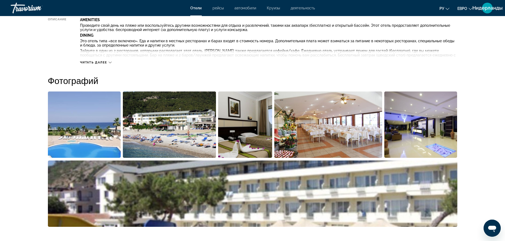
scroll to position [193, 0]
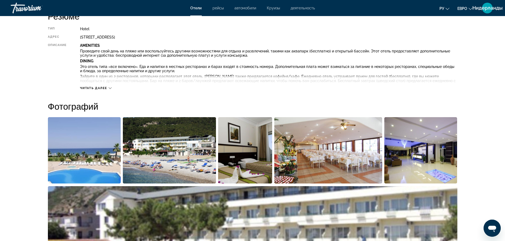
click at [90, 150] on img "Open full-screen image slider" at bounding box center [84, 150] width 73 height 66
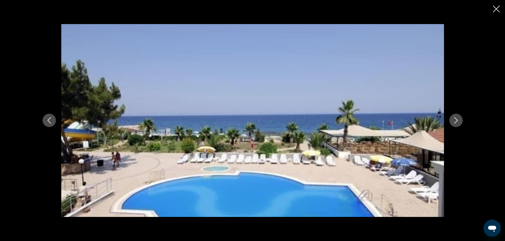
click at [454, 119] on icon "Next image" at bounding box center [456, 120] width 6 height 6
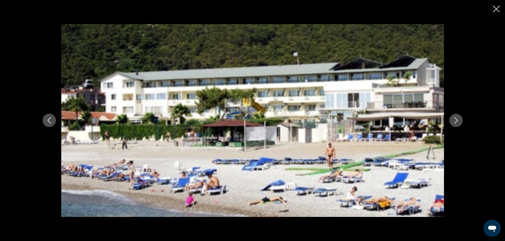
click at [454, 119] on icon "Next image" at bounding box center [456, 120] width 6 height 6
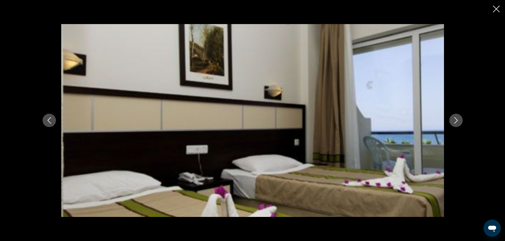
click at [454, 119] on icon "Next image" at bounding box center [456, 120] width 6 height 6
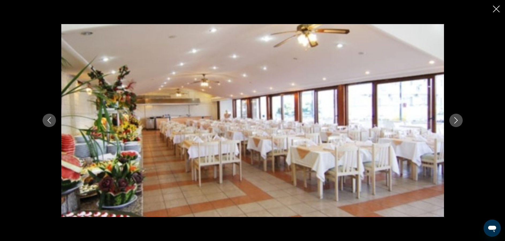
click at [455, 119] on icon "Next image" at bounding box center [456, 120] width 6 height 6
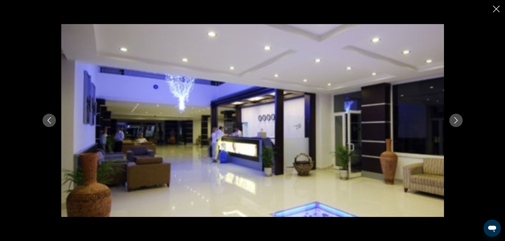
click at [455, 119] on icon "Next image" at bounding box center [456, 120] width 6 height 6
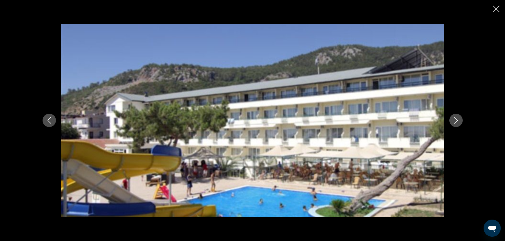
click at [493, 8] on div "prev next" at bounding box center [252, 120] width 505 height 241
click at [496, 9] on icon "Close slideshow" at bounding box center [496, 9] width 7 height 7
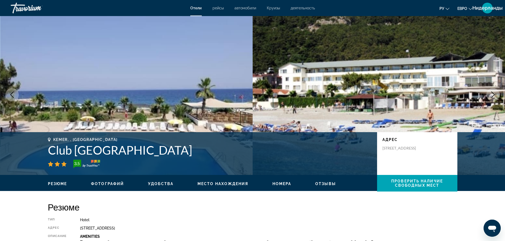
scroll to position [0, 0]
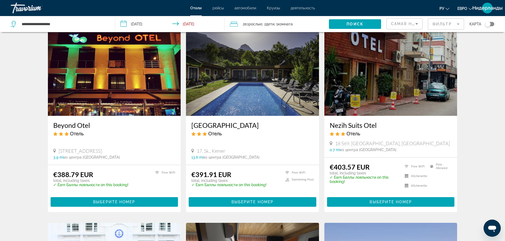
scroll to position [21, 0]
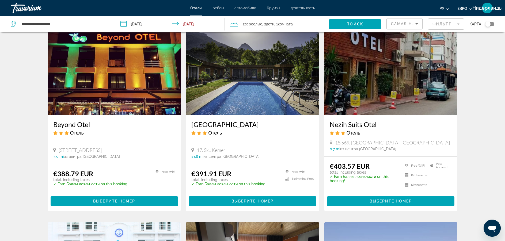
click at [292, 27] on span ", 1 Комната номера" at bounding box center [283, 23] width 18 height 7
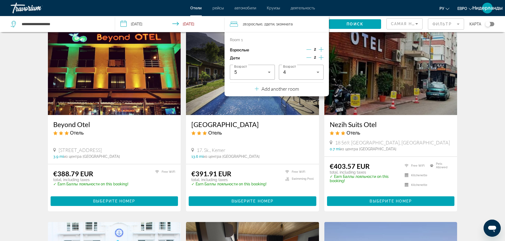
click at [282, 89] on p "Add another room" at bounding box center [279, 89] width 37 height 6
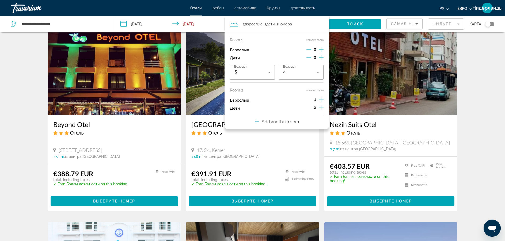
click at [288, 122] on p "Add another room" at bounding box center [279, 122] width 37 height 6
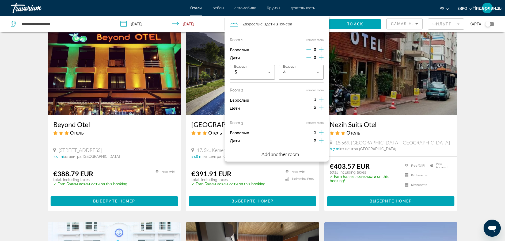
click at [320, 100] on icon "Increment adults" at bounding box center [321, 100] width 5 height 6
click at [308, 56] on icon "Decrement children" at bounding box center [308, 57] width 5 height 5
click at [319, 130] on icon "Increment adults" at bounding box center [321, 132] width 5 height 6
click at [308, 132] on icon "Decrement adults" at bounding box center [308, 132] width 5 height 5
click at [183, 122] on app-hotels-search-item "Terra Garden Hotel Отель 17. Sk., Kemer 13.6 mi из центра Antalya от отеля €391…" at bounding box center [252, 120] width 138 height 182
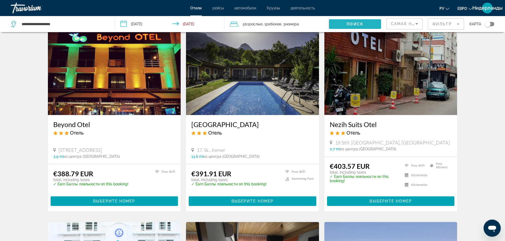
click at [337, 24] on span "Search widget" at bounding box center [355, 24] width 52 height 13
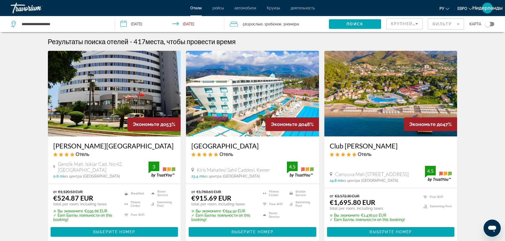
click at [119, 111] on img "Основное содержание" at bounding box center [114, 94] width 133 height 86
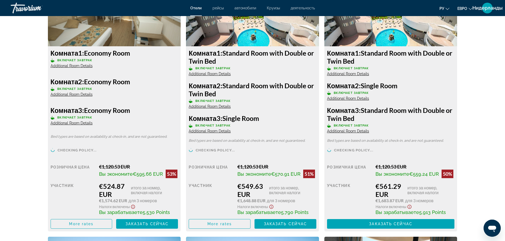
scroll to position [788, 0]
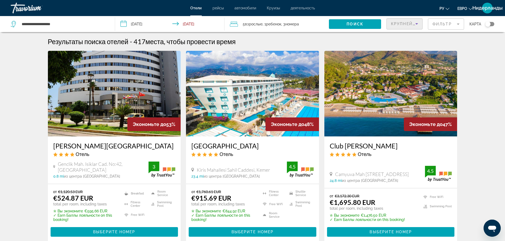
click at [404, 27] on div "Крупнейшие сбережения" at bounding box center [403, 24] width 24 height 6
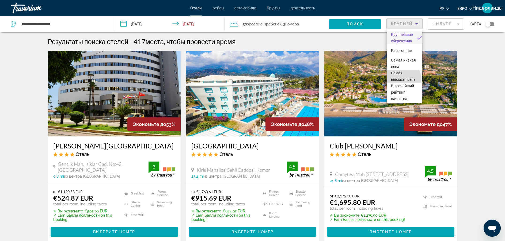
click at [402, 79] on span "Самая высокая цена" at bounding box center [403, 76] width 25 height 11
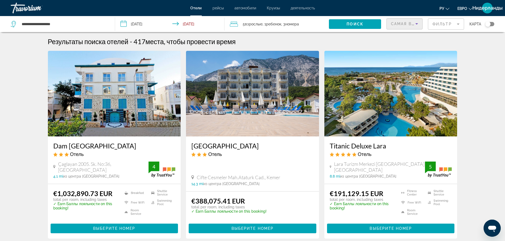
click at [404, 22] on span "Самая высокая цена" at bounding box center [418, 24] width 54 height 4
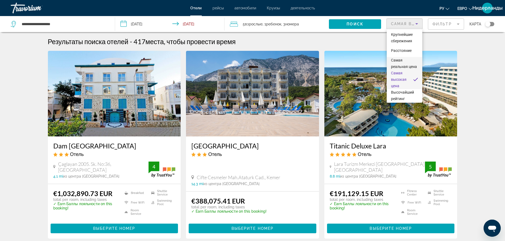
click at [401, 60] on font "Самая реальная цена" at bounding box center [404, 63] width 26 height 11
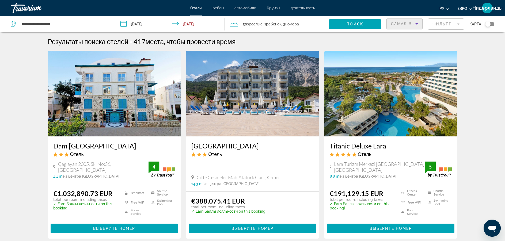
click at [393, 24] on span "Самая высокая цена" at bounding box center [418, 24] width 54 height 4
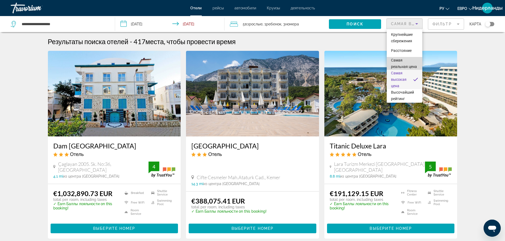
click at [397, 60] on font "Самая реальная цена" at bounding box center [404, 63] width 26 height 11
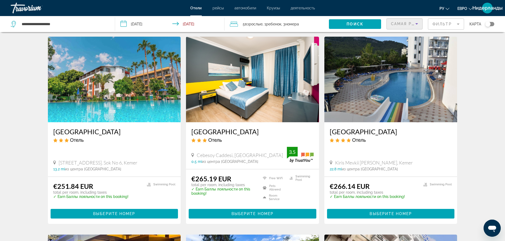
scroll to position [218, 0]
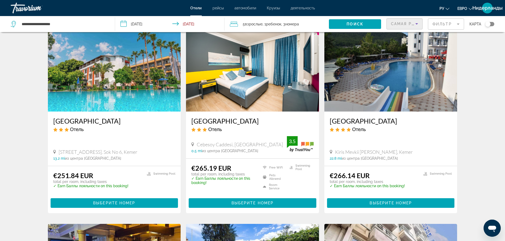
click at [370, 78] on img "Основное содержание" at bounding box center [390, 69] width 133 height 86
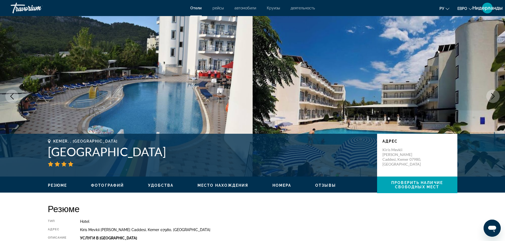
click at [492, 95] on icon "Next image" at bounding box center [493, 96] width 6 height 6
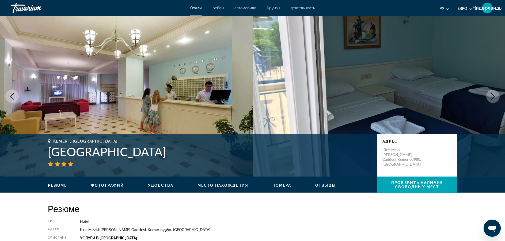
click at [165, 186] on span "Удобства" at bounding box center [160, 185] width 25 height 4
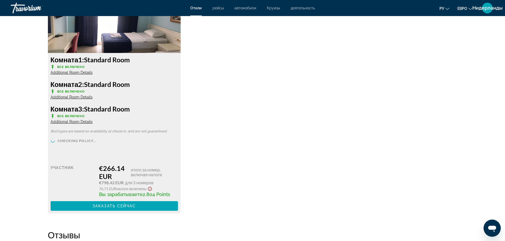
scroll to position [766, 0]
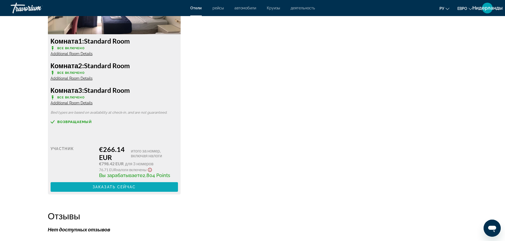
click at [112, 186] on span "Заказать сейчас" at bounding box center [114, 187] width 43 height 4
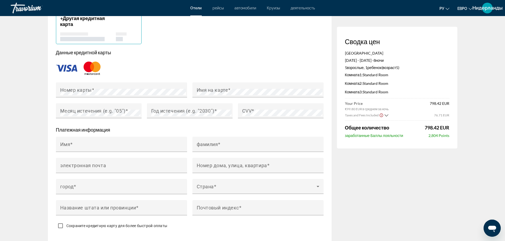
scroll to position [302, 0]
